Goal: Task Accomplishment & Management: Complete application form

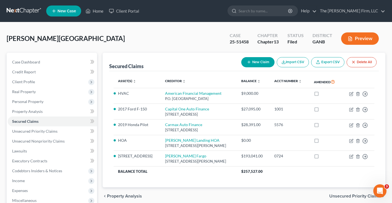
click at [30, 11] on link at bounding box center [24, 11] width 35 height 10
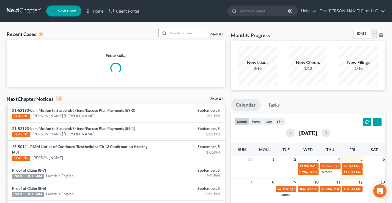
click at [176, 33] on input "search" at bounding box center [187, 33] width 38 height 8
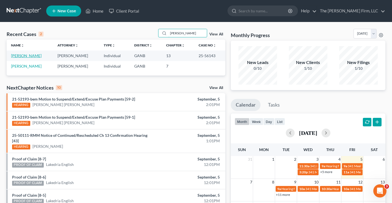
type input "Brewer"
click at [32, 55] on link "Brewer, Kenneth" at bounding box center [26, 55] width 30 height 5
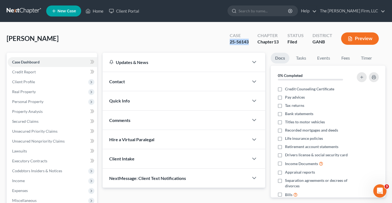
drag, startPoint x: 228, startPoint y: 42, endPoint x: 252, endPoint y: 41, distance: 23.4
click at [252, 41] on div "Case 25-56143" at bounding box center [239, 39] width 28 height 16
copy div "25-56143"
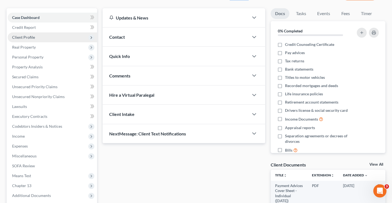
scroll to position [44, 0]
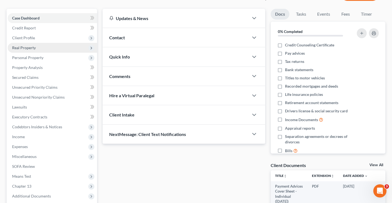
click at [24, 47] on span "Real Property" at bounding box center [24, 47] width 24 height 5
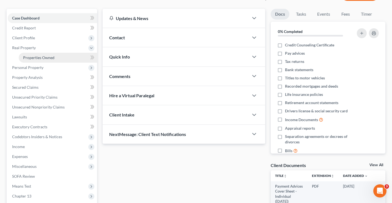
click at [29, 57] on span "Properties Owned" at bounding box center [38, 57] width 31 height 5
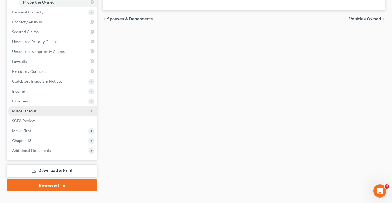
scroll to position [109, 0]
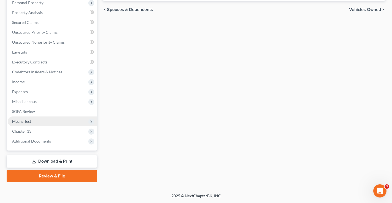
click at [24, 122] on span "Means Test" at bounding box center [21, 121] width 19 height 5
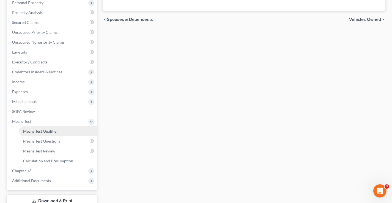
click at [32, 131] on span "Means Test Qualifier" at bounding box center [40, 131] width 35 height 5
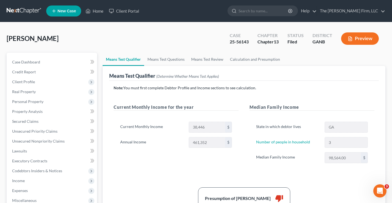
click at [14, 9] on link at bounding box center [24, 11] width 35 height 10
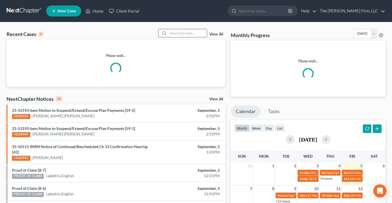
click at [180, 34] on input "search" at bounding box center [187, 33] width 38 height 8
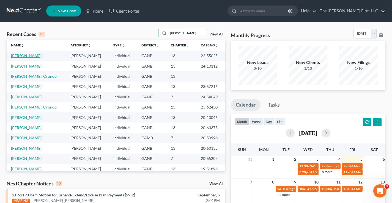
type input "jones"
click at [17, 56] on link "Jones, Joseph" at bounding box center [26, 55] width 30 height 5
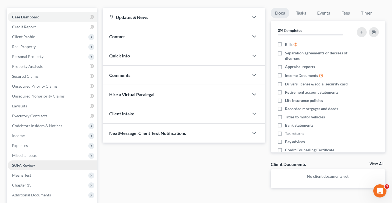
scroll to position [55, 0]
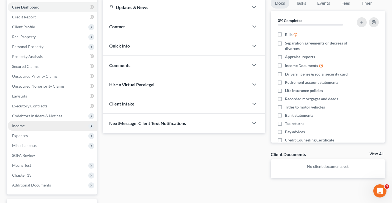
click at [14, 127] on span "Income" at bounding box center [18, 125] width 13 height 5
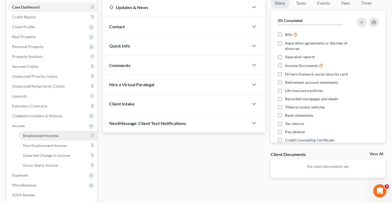
click at [32, 139] on link "Employment Income" at bounding box center [58, 136] width 78 height 10
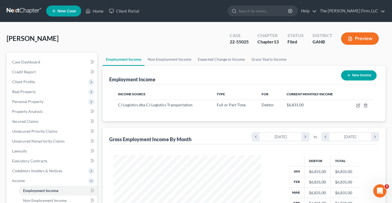
scroll to position [99, 158]
click at [155, 57] on link "Non Employment Income" at bounding box center [169, 59] width 50 height 13
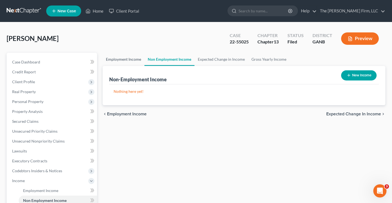
click at [134, 58] on link "Employment Income" at bounding box center [123, 59] width 42 height 13
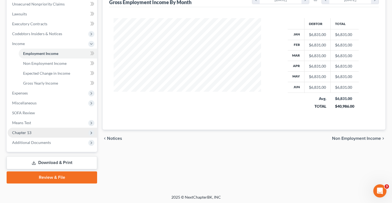
scroll to position [137, 0]
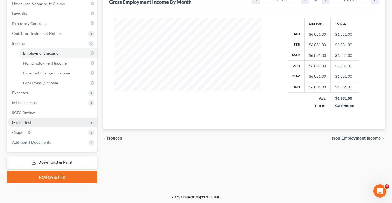
click at [32, 122] on span "Means Test" at bounding box center [52, 123] width 89 height 10
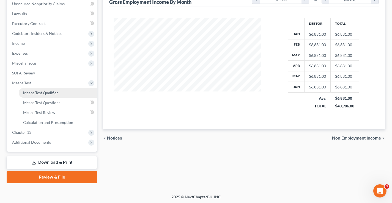
click at [41, 93] on span "Means Test Qualifier" at bounding box center [40, 92] width 35 height 5
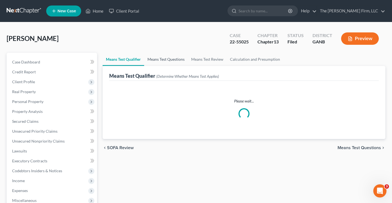
click at [165, 59] on link "Means Test Questions" at bounding box center [166, 59] width 44 height 13
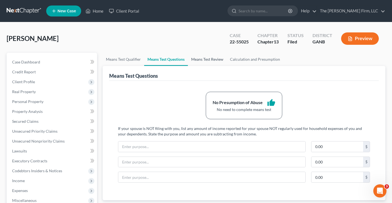
click at [210, 61] on link "Means Test Review" at bounding box center [207, 59] width 39 height 13
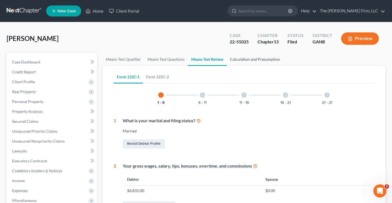
click at [260, 59] on link "Calculation and Presumption" at bounding box center [254, 59] width 57 height 13
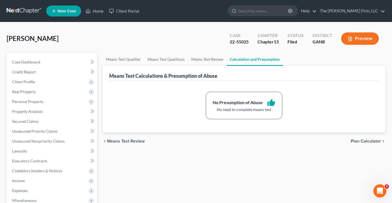
click at [23, 11] on link at bounding box center [24, 11] width 35 height 10
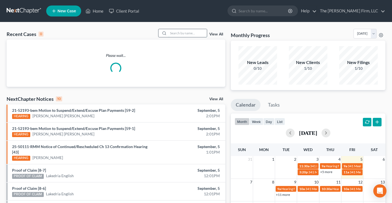
click at [176, 33] on input "search" at bounding box center [187, 33] width 38 height 8
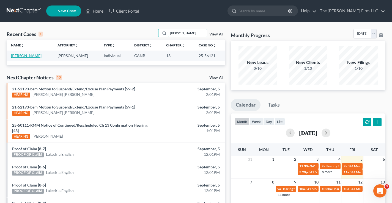
type input "sawyer"
click at [29, 57] on link "Sawyer, Craig" at bounding box center [26, 55] width 30 height 5
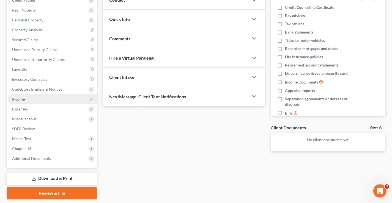
scroll to position [82, 0]
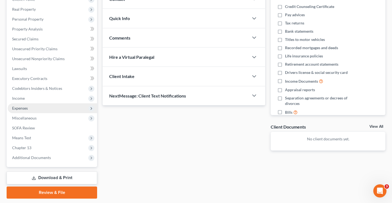
click at [17, 107] on span "Expenses" at bounding box center [20, 108] width 16 height 5
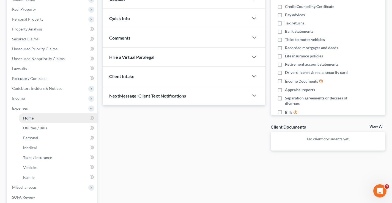
click at [27, 120] on span "Home" at bounding box center [28, 118] width 10 height 5
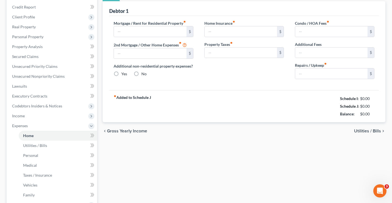
type input "1,643.00"
type input "0.00"
radio input "true"
type input "0.00"
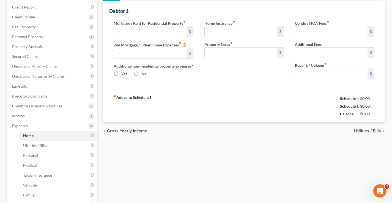
type input "0.00"
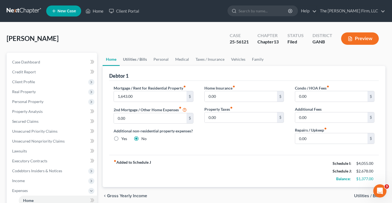
click at [136, 61] on link "Utilities / Bills" at bounding box center [135, 59] width 30 height 13
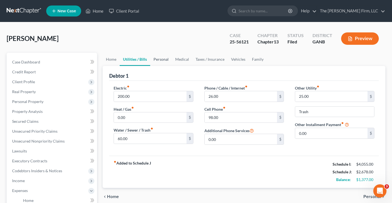
click at [159, 61] on link "Personal" at bounding box center [161, 59] width 22 height 13
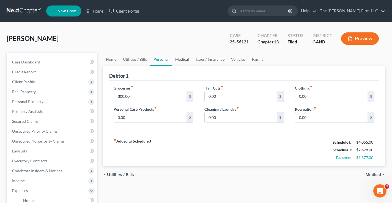
click at [177, 59] on link "Medical" at bounding box center [182, 59] width 20 height 13
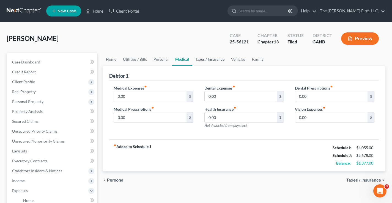
click at [200, 60] on link "Taxes / Insurance" at bounding box center [209, 59] width 35 height 13
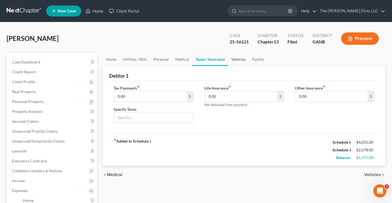
click at [238, 61] on link "Vehicles" at bounding box center [238, 59] width 21 height 13
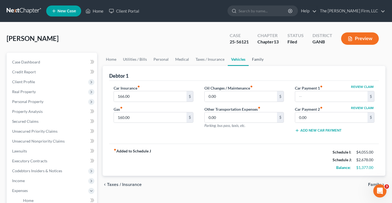
click at [253, 61] on link "Family" at bounding box center [257, 59] width 18 height 13
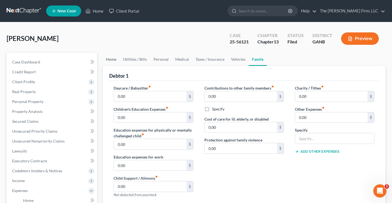
click at [111, 59] on link "Home" at bounding box center [110, 59] width 17 height 13
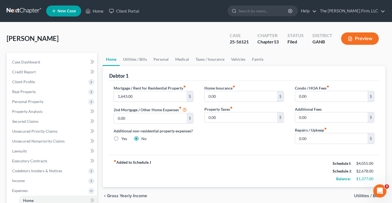
click at [123, 32] on div "Sawyer, Craig Upgraded Case 25-56121 Chapter Chapter 13 Status Filed District G…" at bounding box center [196, 41] width 378 height 24
